Goal: Task Accomplishment & Management: Use online tool/utility

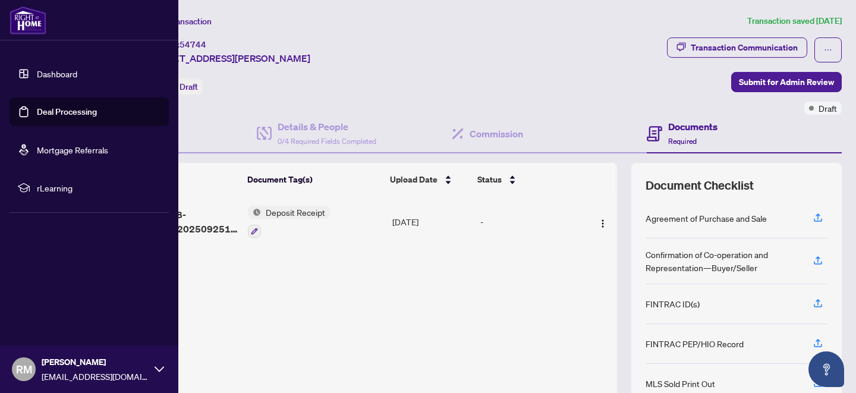
click at [45, 72] on link "Dashboard" at bounding box center [57, 73] width 40 height 11
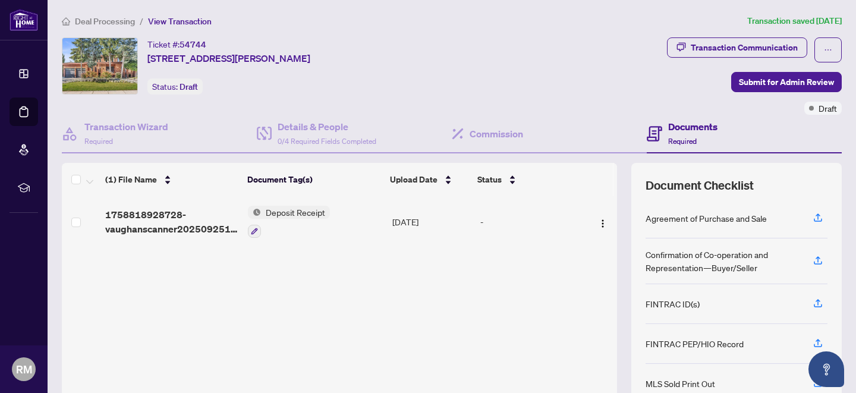
click at [287, 211] on span "Deposit Receipt" at bounding box center [295, 212] width 69 height 13
click at [179, 280] on div "1758818928728-vaughanscanner20250925114036.pdf Deposit Receipt [DATE] -" at bounding box center [340, 296] width 556 height 201
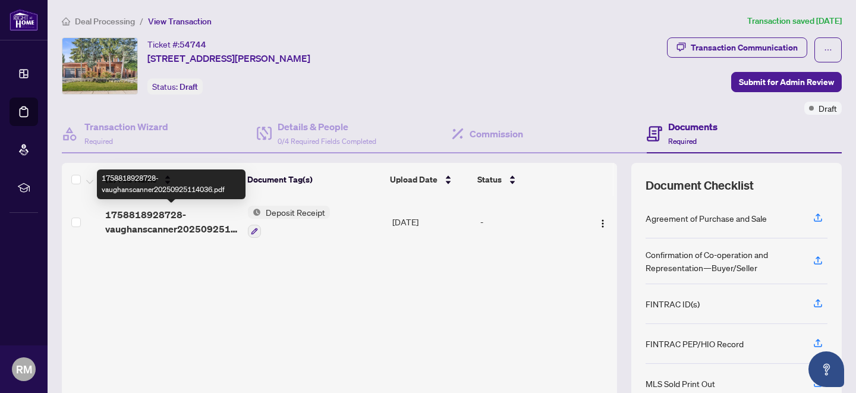
click at [153, 213] on span "1758818928728-vaughanscanner20250925114036.pdf" at bounding box center [171, 222] width 133 height 29
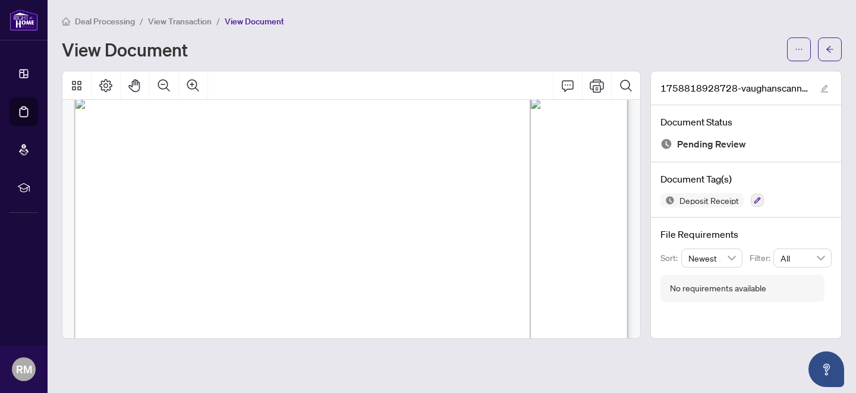
scroll to position [502, 0]
